Goal: Connect with others: Connect with others

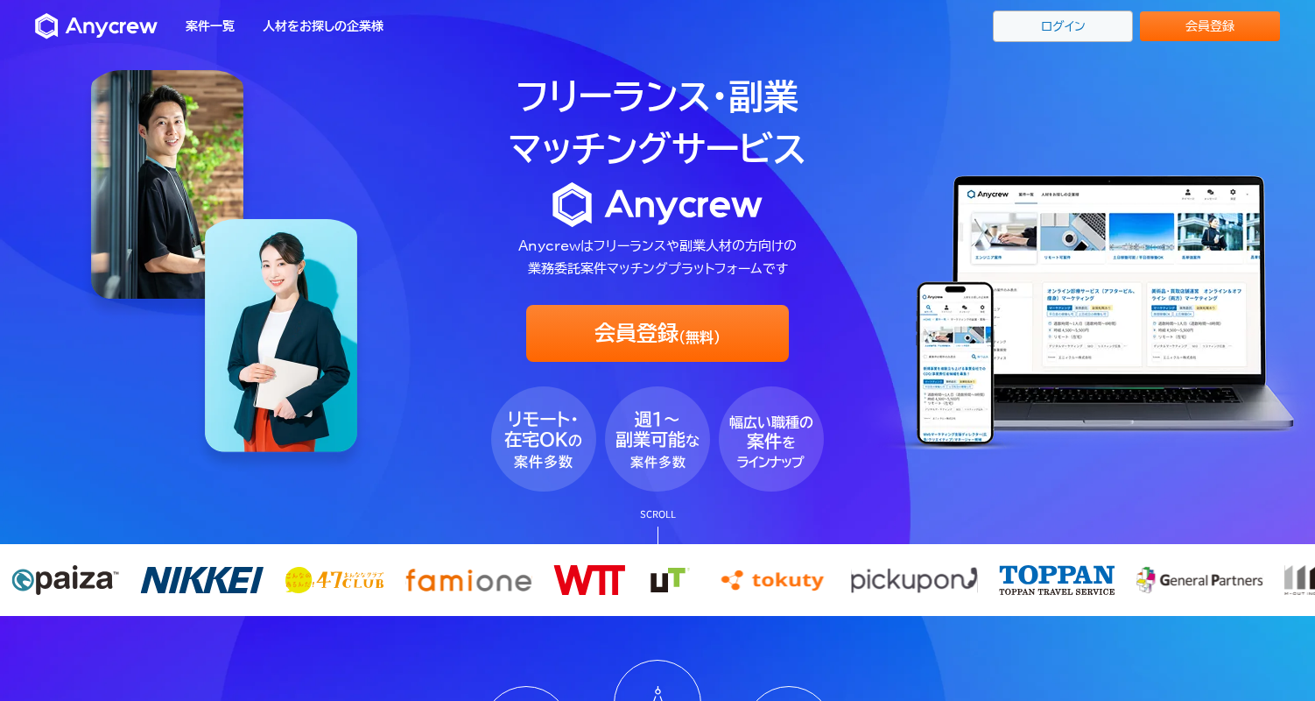
click at [1077, 34] on link "ログイン" at bounding box center [1063, 27] width 140 height 32
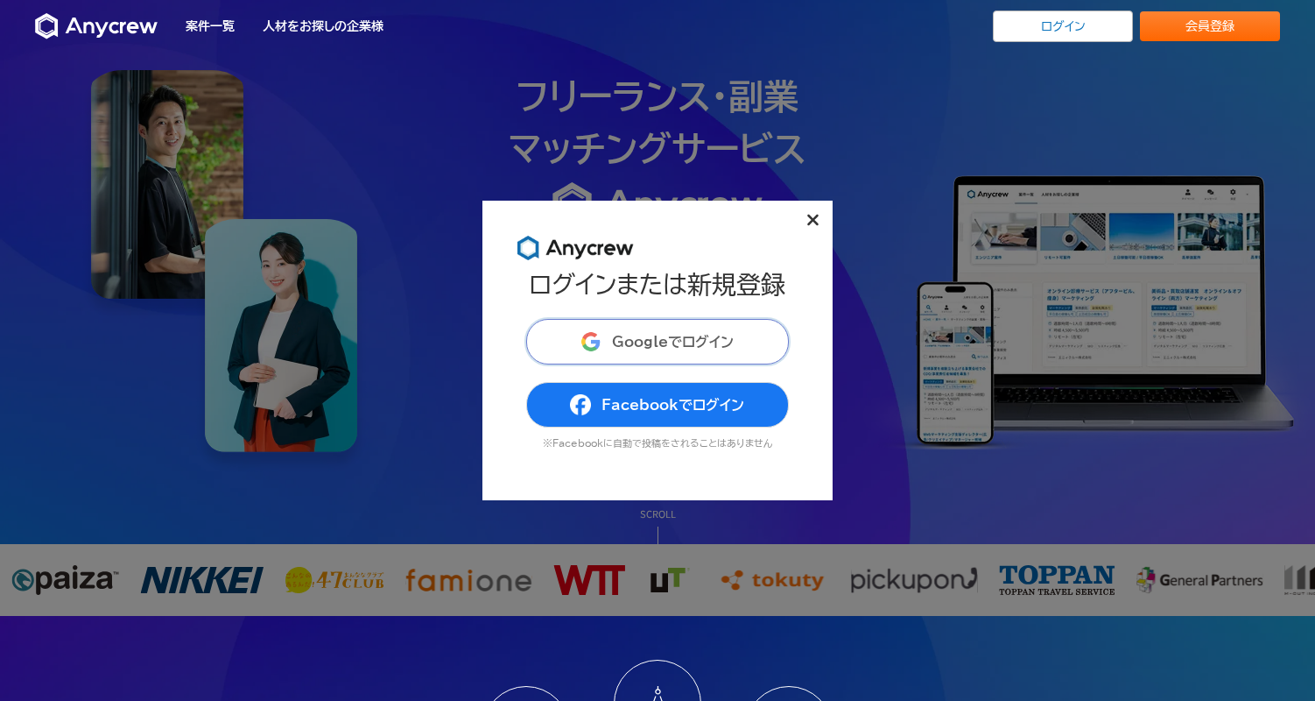
click at [715, 328] on button "Googleでログイン" at bounding box center [657, 342] width 263 height 46
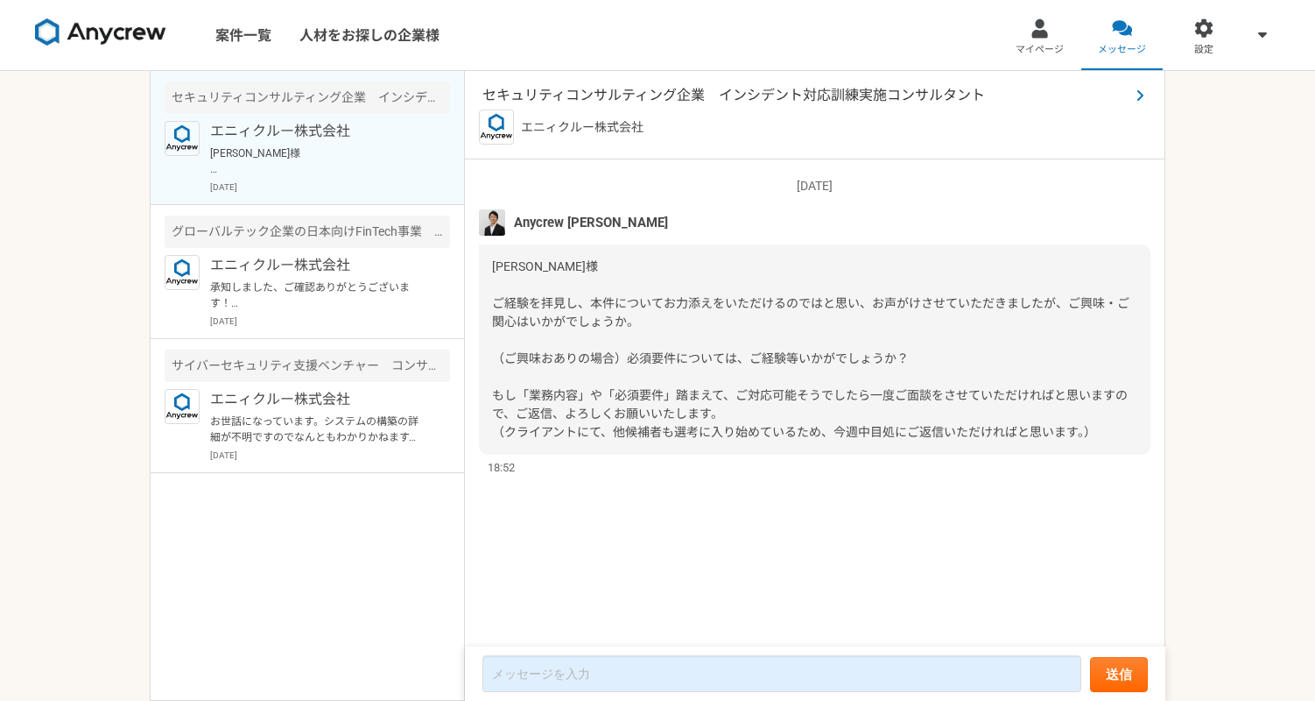
click at [1142, 92] on icon at bounding box center [1140, 95] width 9 height 14
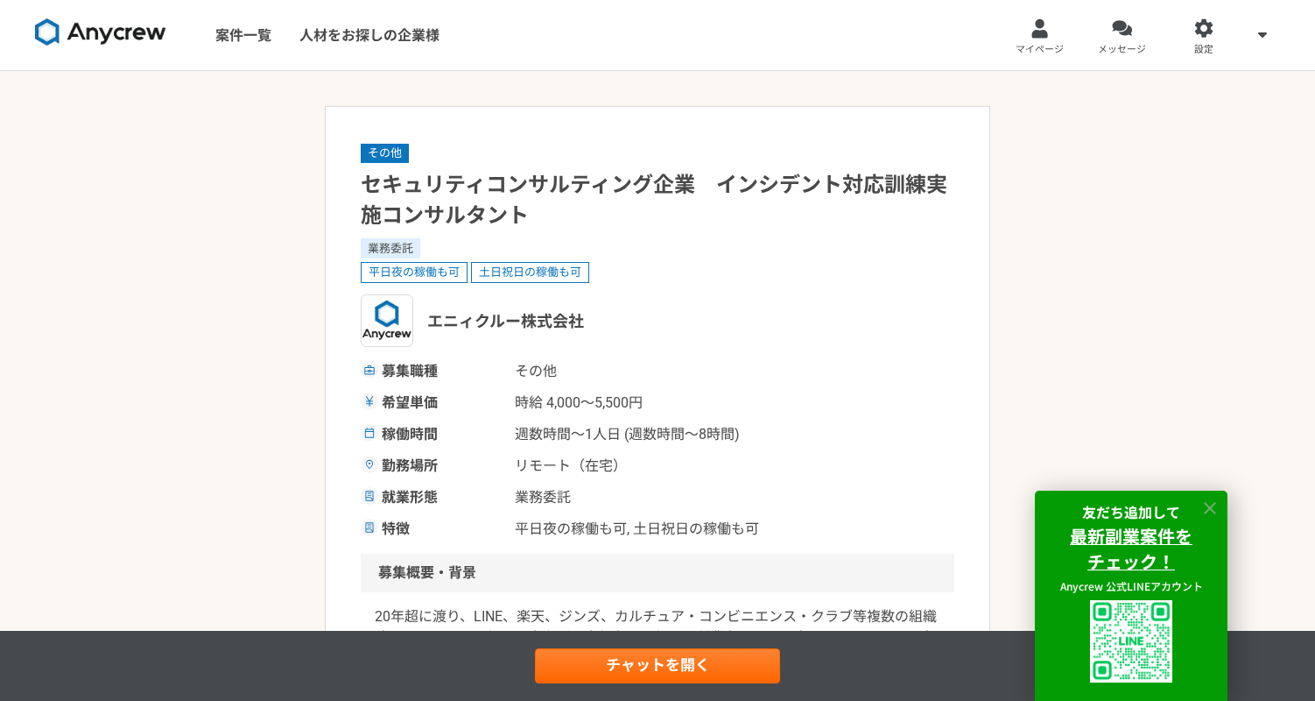
click at [1216, 510] on icon at bounding box center [1211, 508] width 20 height 20
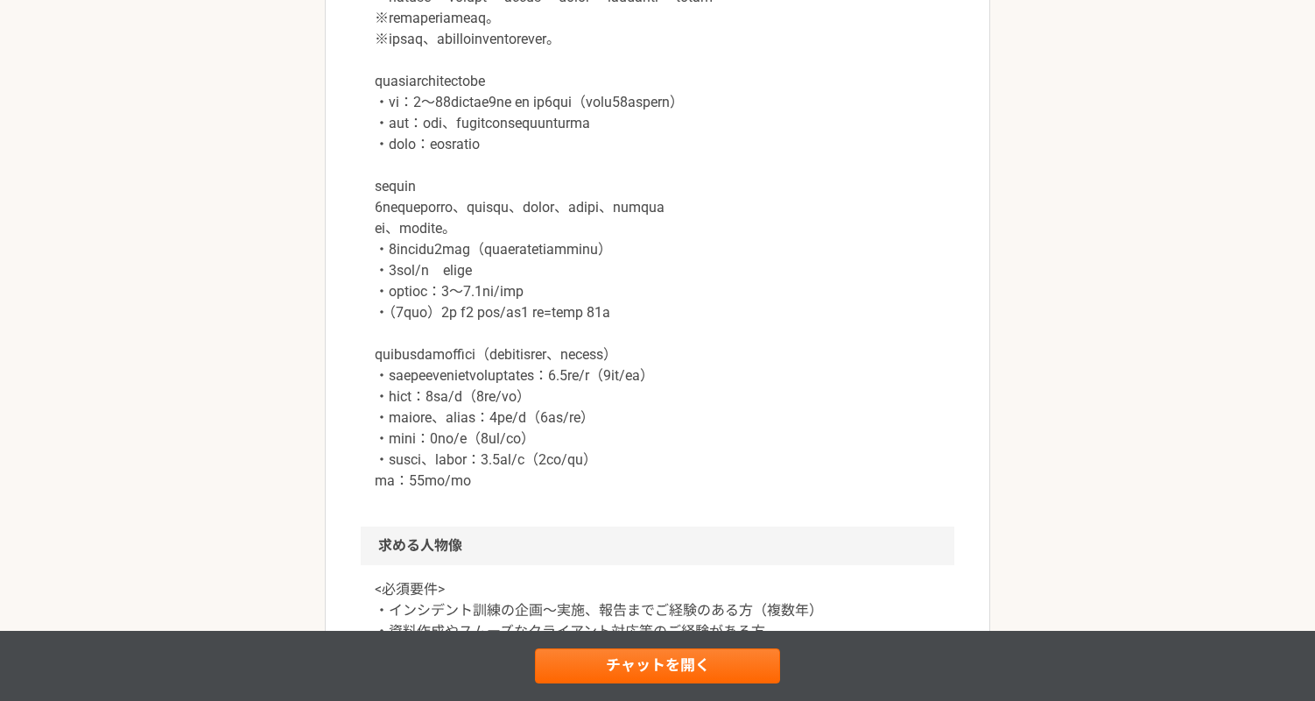
scroll to position [1226, 0]
